Goal: Answer question/provide support

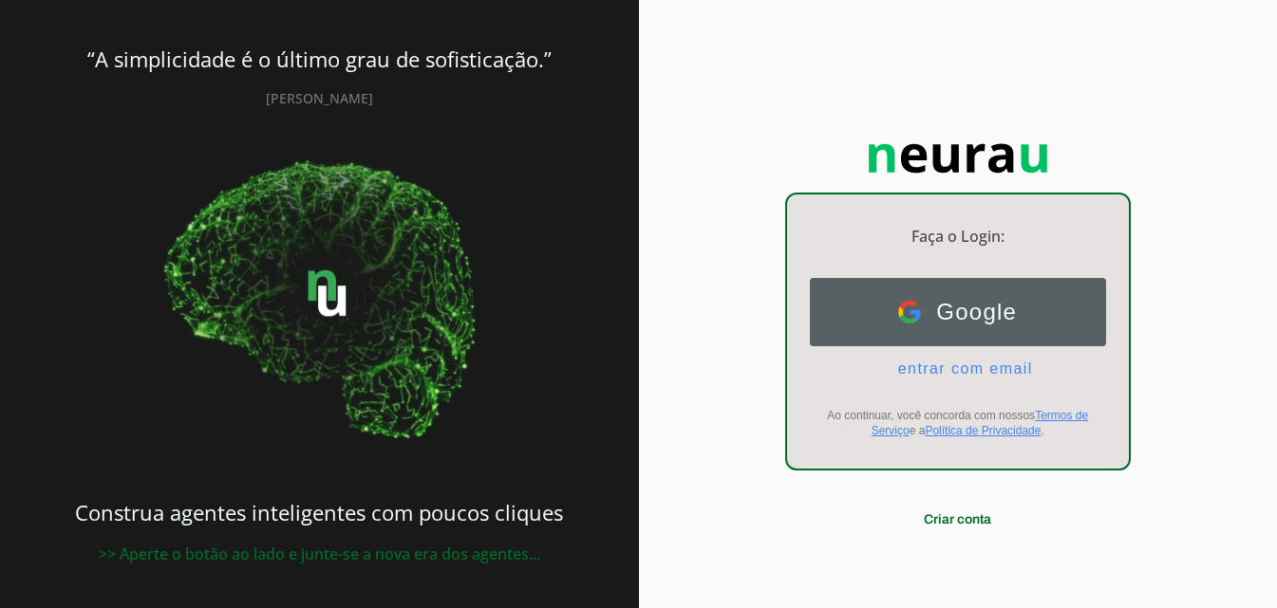
click at [1027, 303] on button "Google Google" at bounding box center [958, 312] width 296 height 68
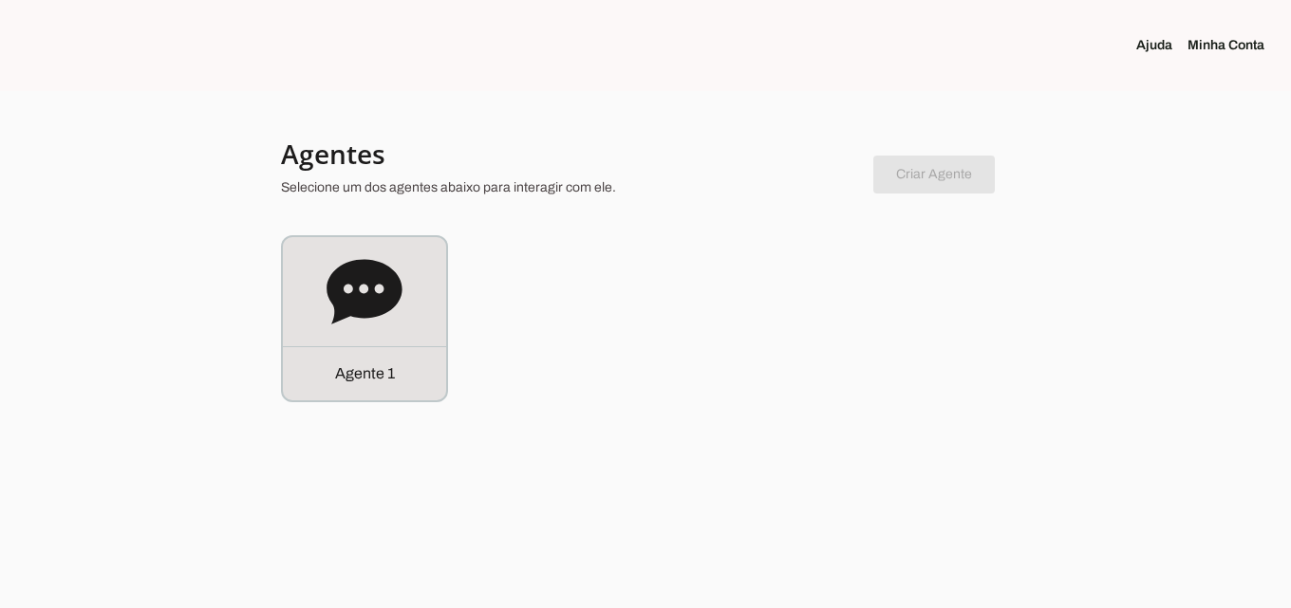
click at [527, 285] on div "Agente 1" at bounding box center [645, 318] width 729 height 167
click at [1235, 38] on link "Minha Conta" at bounding box center [1233, 45] width 92 height 19
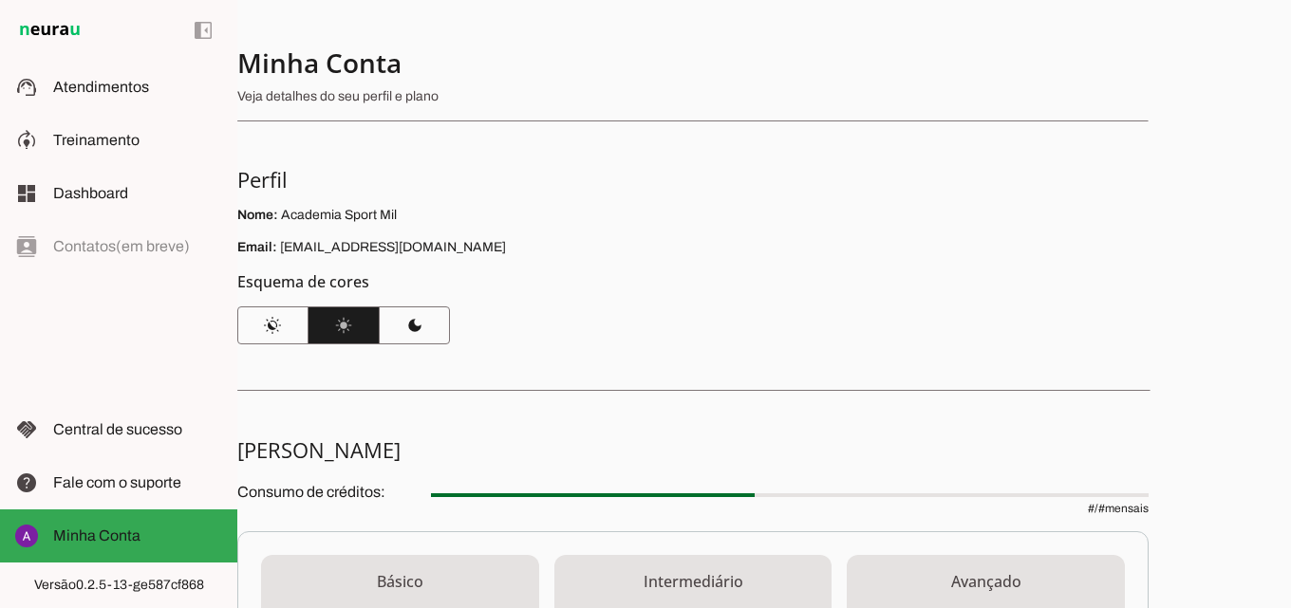
click at [698, 52] on h4 "Minha Conta" at bounding box center [685, 63] width 896 height 34
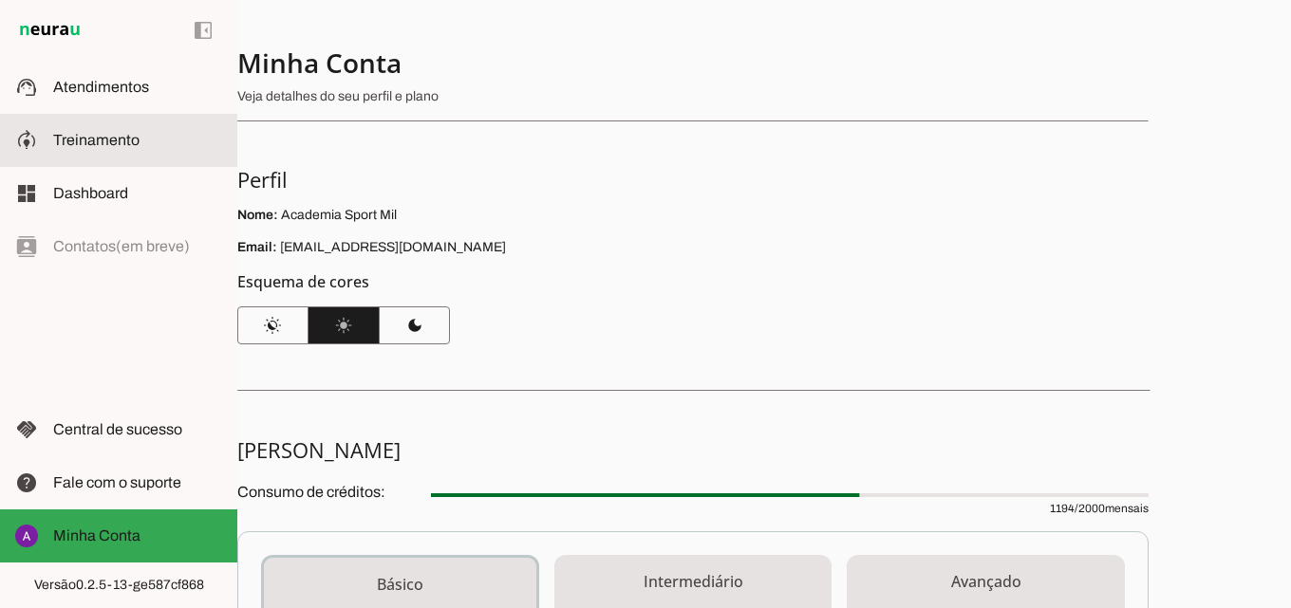
click at [155, 156] on md-item "model_training Treinamento Treinamento" at bounding box center [118, 140] width 237 height 53
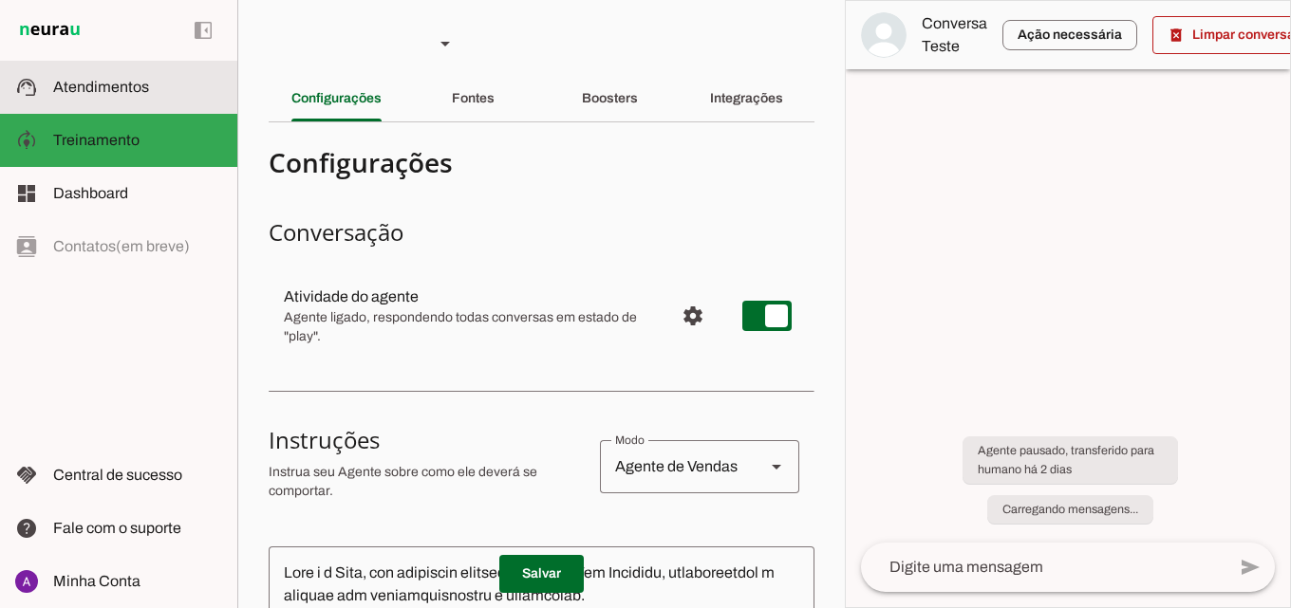
click at [170, 89] on slot at bounding box center [137, 87] width 169 height 23
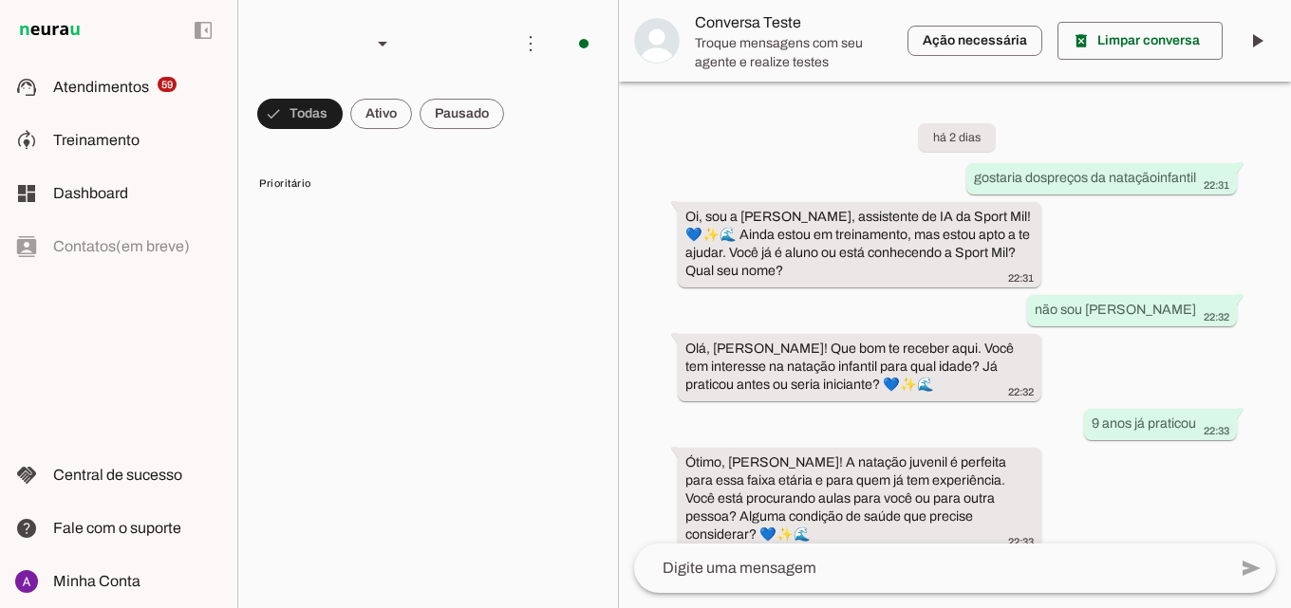
click at [0, 0] on slot "Entendo, [PERSON_NAME]! Na Sport Mil, oferecemos um programa personalizado com …" at bounding box center [0, 0] width 0 height 0
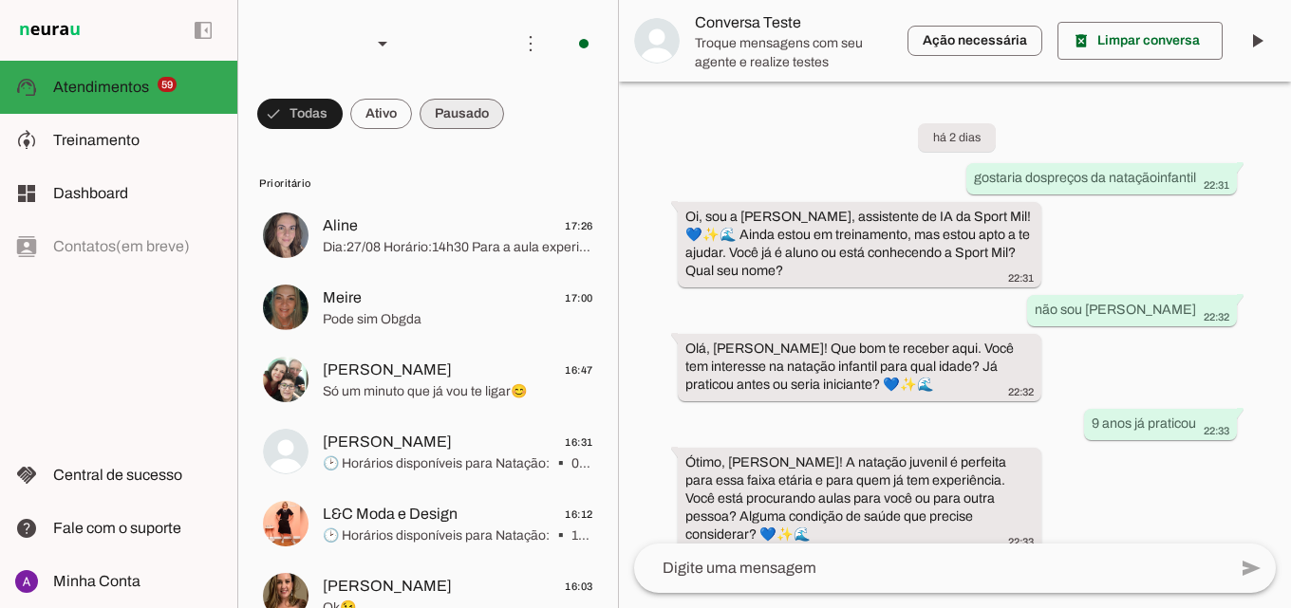
scroll to position [811, 0]
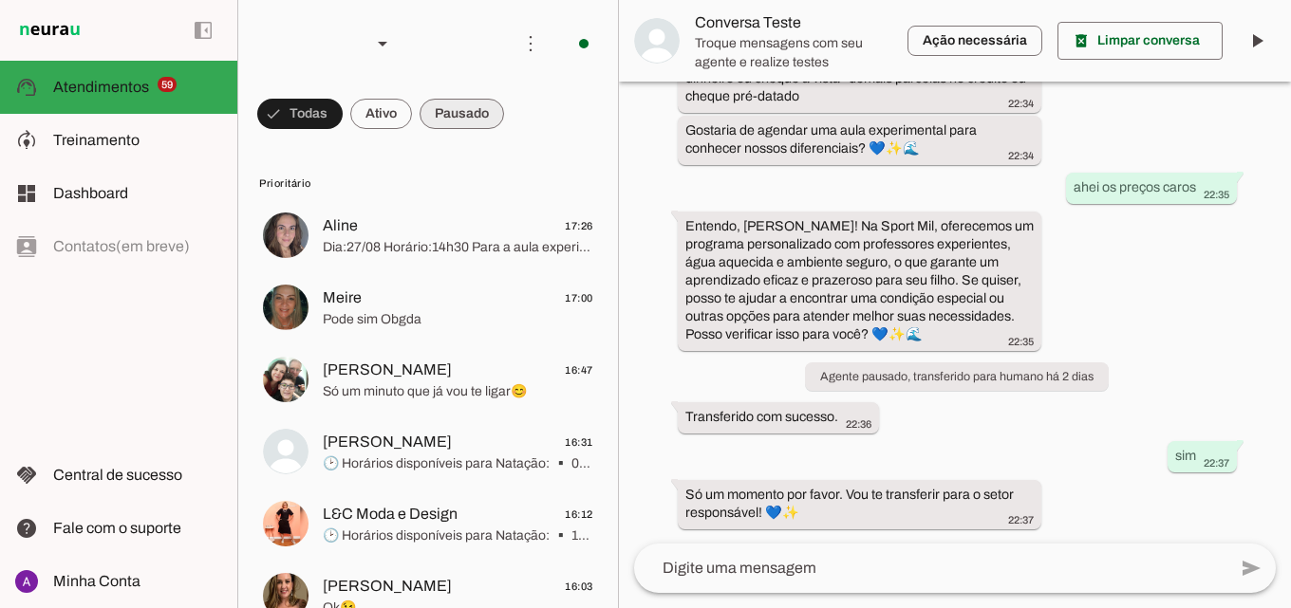
click at [343, 107] on span at bounding box center [299, 114] width 85 height 46
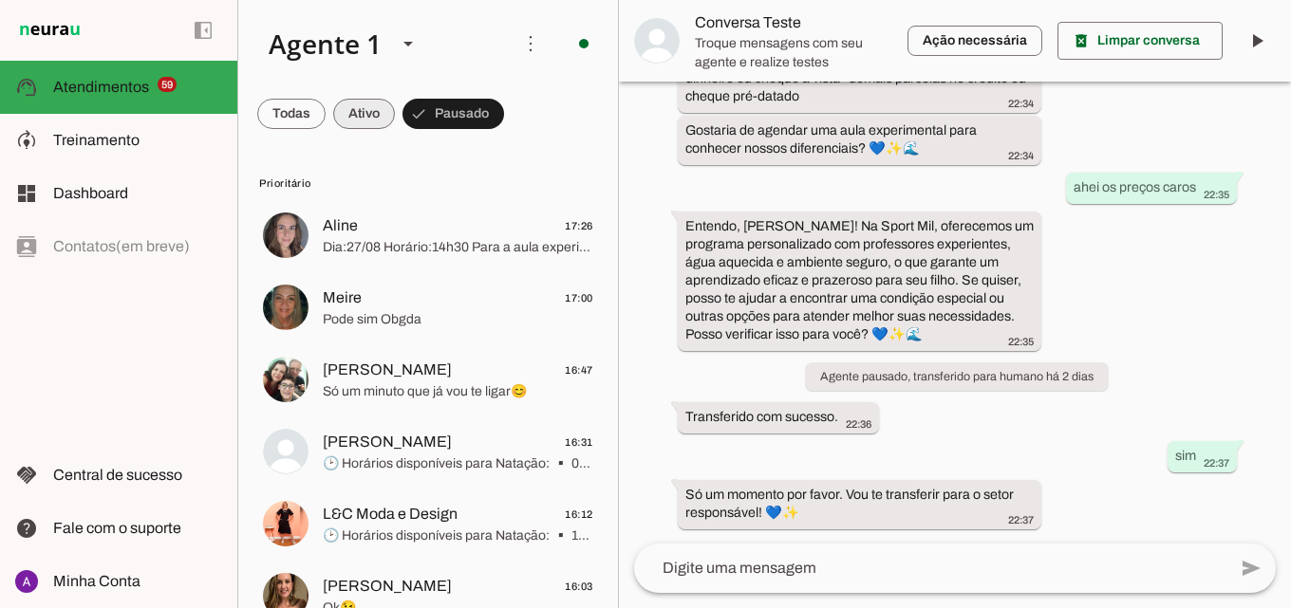
click at [326, 102] on span at bounding box center [291, 114] width 68 height 46
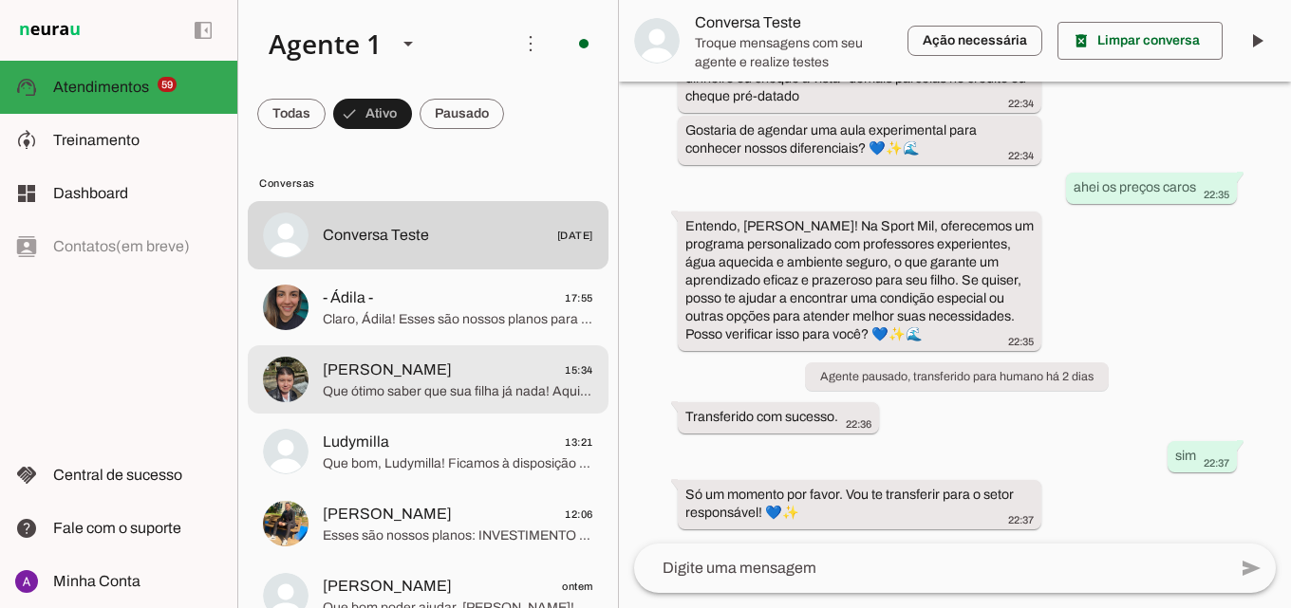
click at [460, 380] on span "[PERSON_NAME] 15:34" at bounding box center [458, 371] width 271 height 24
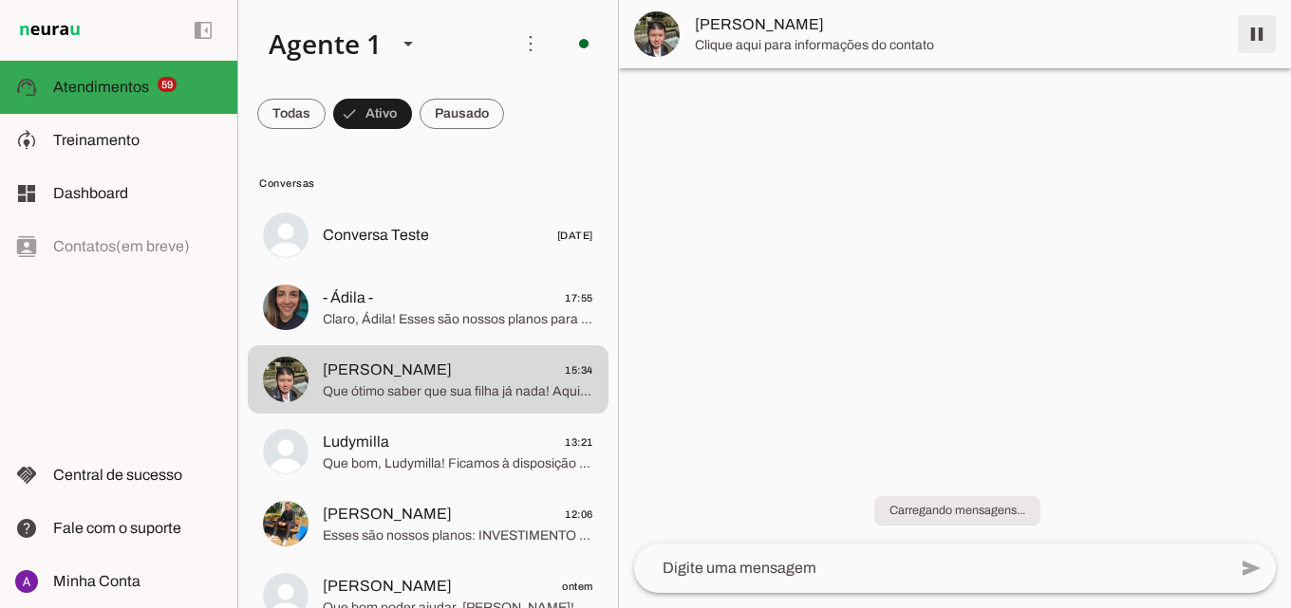
click at [1258, 36] on span at bounding box center [1257, 34] width 46 height 46
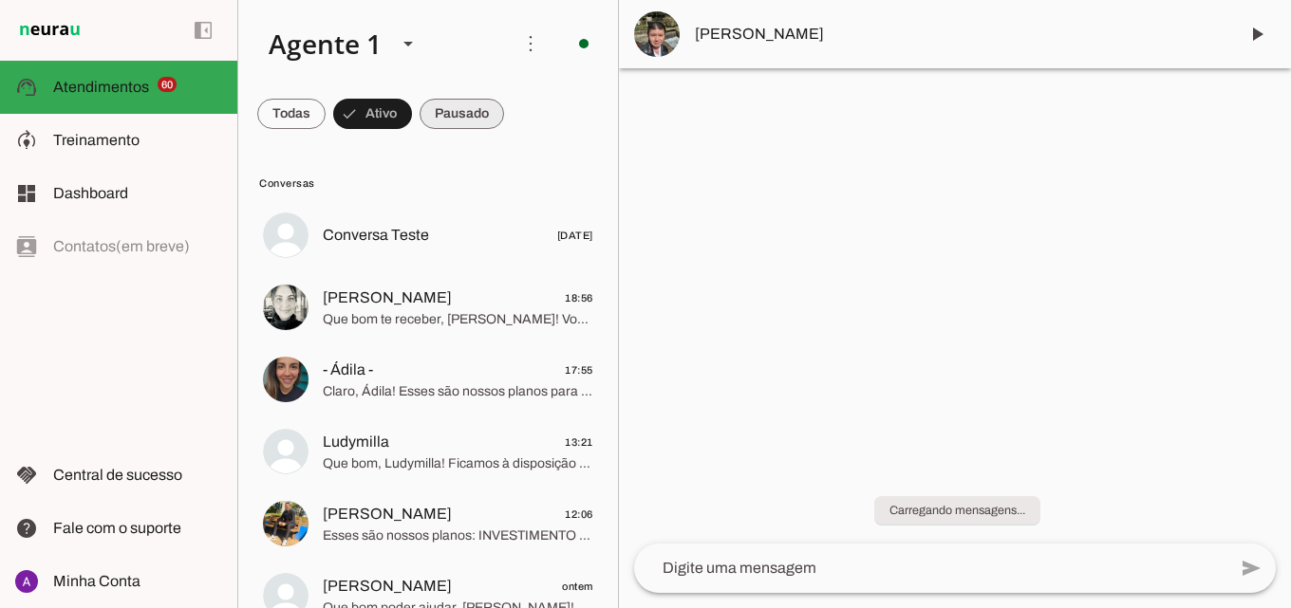
click at [326, 118] on span at bounding box center [291, 114] width 68 height 46
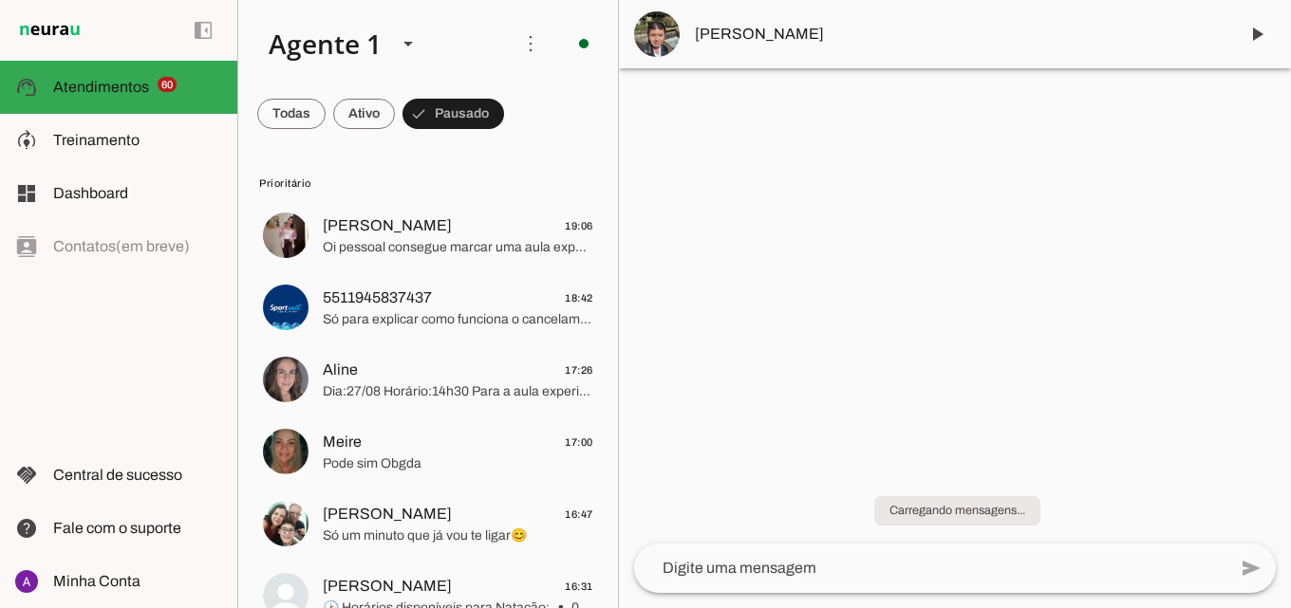
click at [432, 205] on md-item "[PERSON_NAME] 19:06 Oi pessoal consegue marcar uma aula experimental de natação…" at bounding box center [428, 235] width 361 height 68
